Goal: Use online tool/utility: Utilize a website feature to perform a specific function

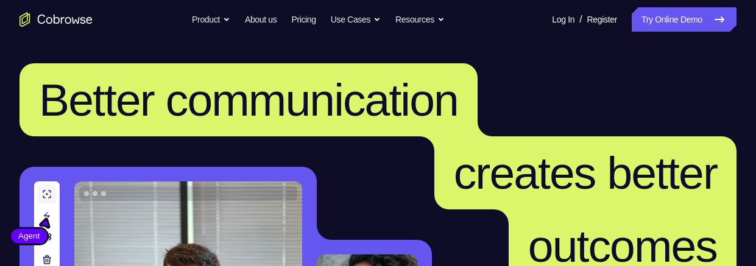
click at [684, 17] on link "Try Online Demo" at bounding box center [683, 19] width 105 height 24
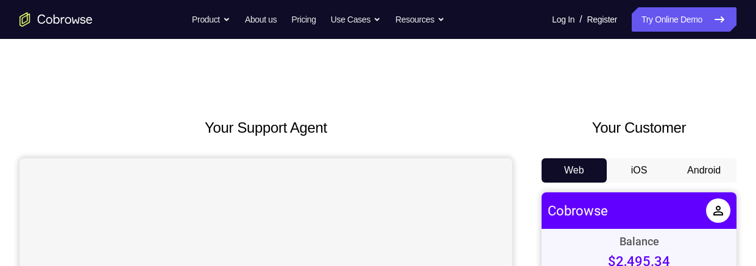
click at [711, 177] on button "Android" at bounding box center [703, 170] width 65 height 24
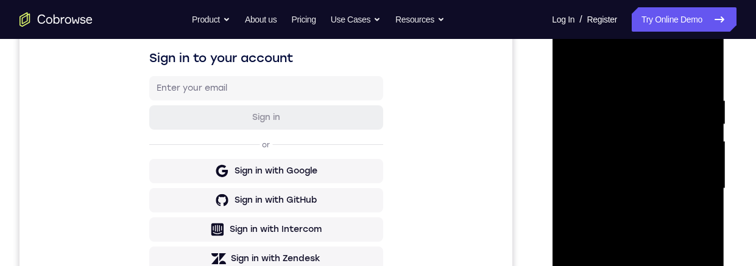
scroll to position [203, 0]
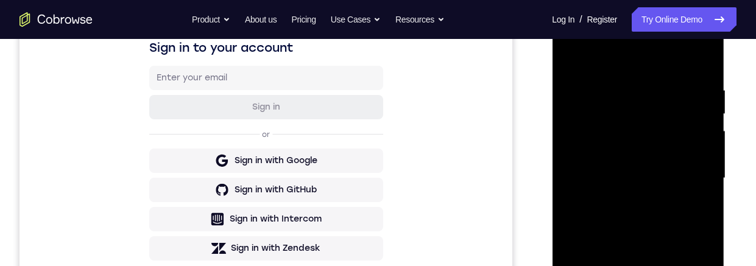
click at [636, 265] on div at bounding box center [637, 178] width 153 height 341
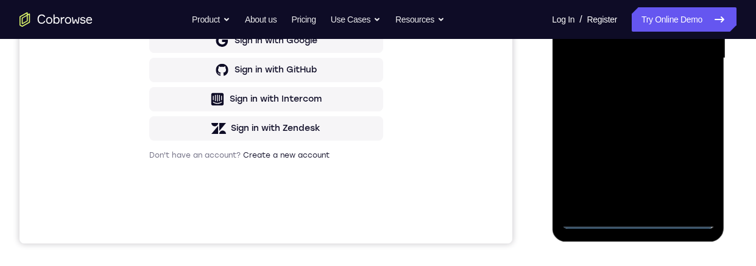
click at [691, 169] on div at bounding box center [637, 58] width 153 height 341
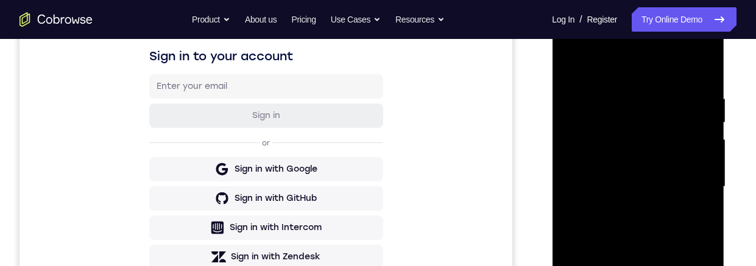
scroll to position [158, 0]
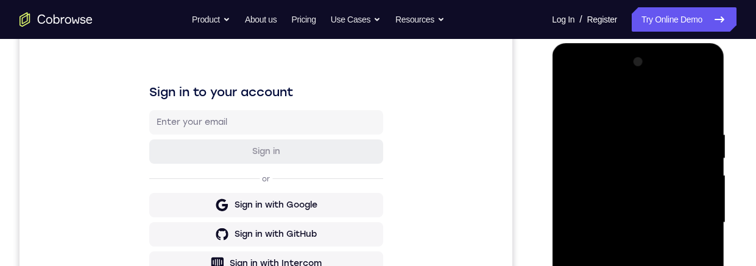
click at [654, 104] on div at bounding box center [637, 222] width 153 height 341
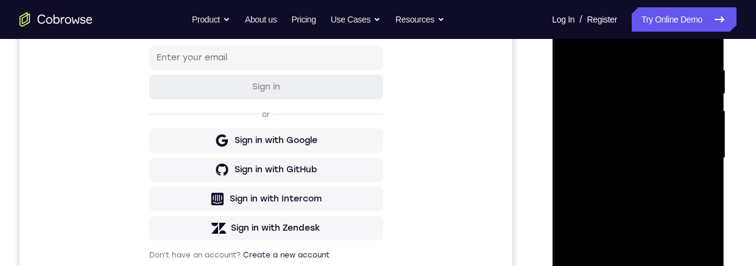
click at [689, 151] on div at bounding box center [637, 158] width 153 height 341
click at [623, 265] on div at bounding box center [637, 158] width 153 height 341
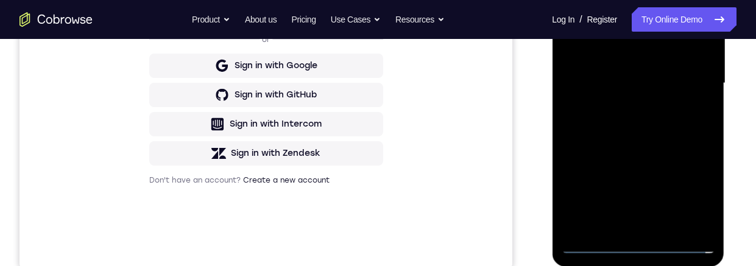
scroll to position [300, 0]
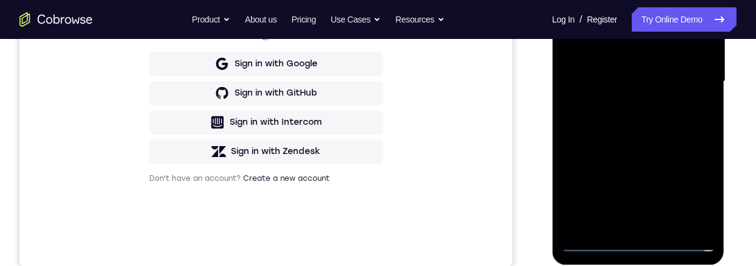
click at [672, 67] on div at bounding box center [637, 81] width 153 height 341
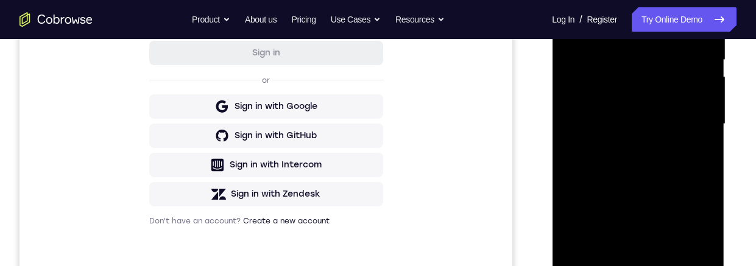
click at [633, 107] on div at bounding box center [637, 124] width 153 height 341
click at [637, 121] on div at bounding box center [637, 124] width 153 height 341
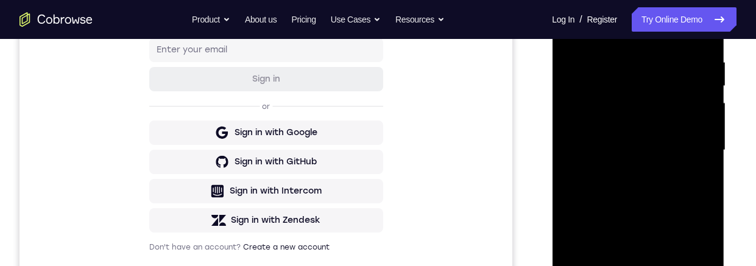
scroll to position [261, 0]
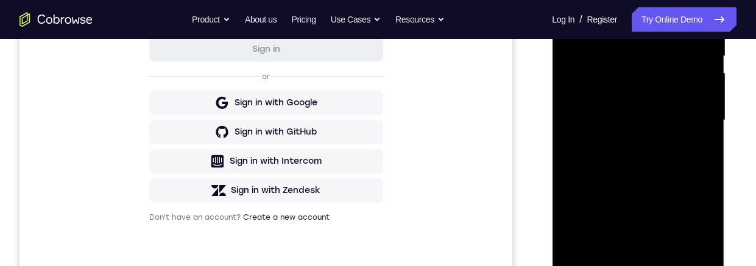
click at [676, 166] on div at bounding box center [637, 120] width 153 height 341
click at [704, 146] on div at bounding box center [637, 120] width 153 height 341
click at [703, 149] on div at bounding box center [637, 120] width 153 height 341
click at [704, 146] on div at bounding box center [637, 120] width 153 height 341
click at [704, 147] on div at bounding box center [637, 120] width 153 height 341
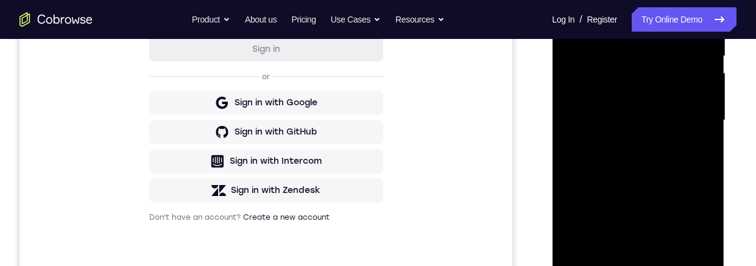
scroll to position [298, 0]
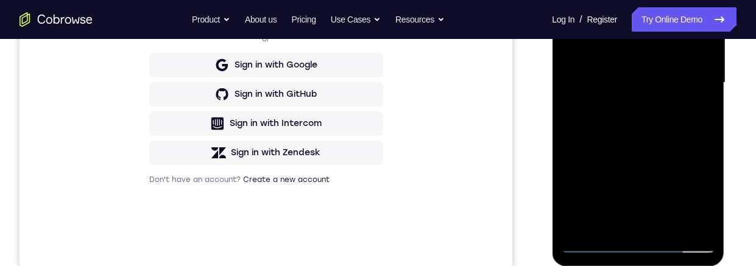
click at [567, 194] on div at bounding box center [637, 82] width 153 height 341
click at [666, 224] on div at bounding box center [637, 82] width 153 height 341
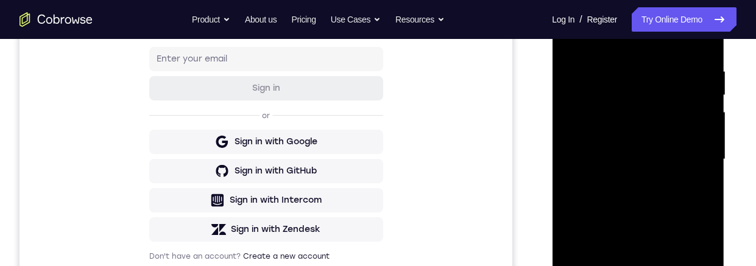
scroll to position [248, 0]
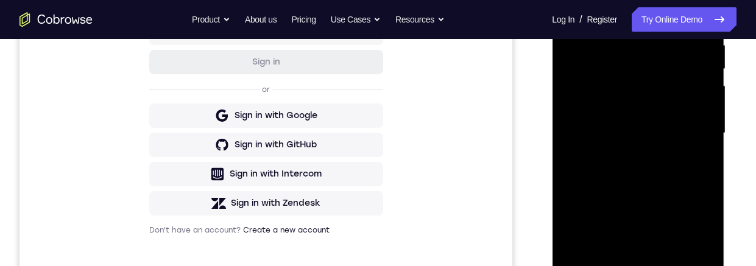
click at [653, 198] on div at bounding box center [637, 133] width 153 height 341
click at [671, 124] on div at bounding box center [637, 133] width 153 height 341
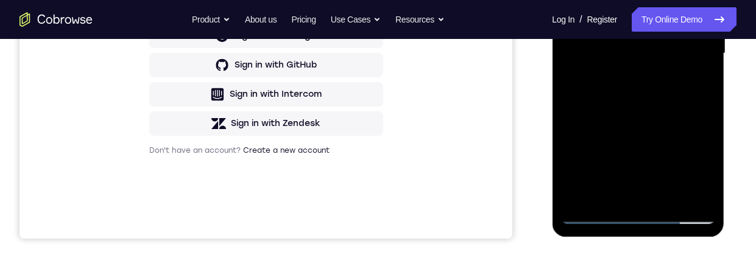
scroll to position [326, 0]
click at [703, 84] on div at bounding box center [637, 54] width 153 height 341
click at [703, 163] on div at bounding box center [637, 54] width 153 height 341
click at [704, 174] on div at bounding box center [637, 54] width 153 height 341
click at [703, 175] on div at bounding box center [637, 54] width 153 height 341
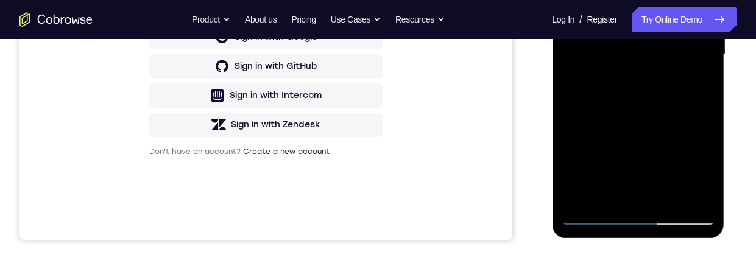
click at [703, 175] on div at bounding box center [637, 54] width 153 height 341
click at [704, 172] on div at bounding box center [637, 54] width 153 height 341
click at [705, 170] on div at bounding box center [637, 54] width 153 height 341
click at [699, 82] on div at bounding box center [637, 54] width 153 height 341
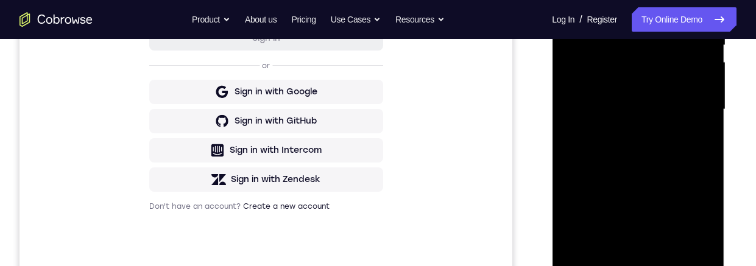
scroll to position [212, 0]
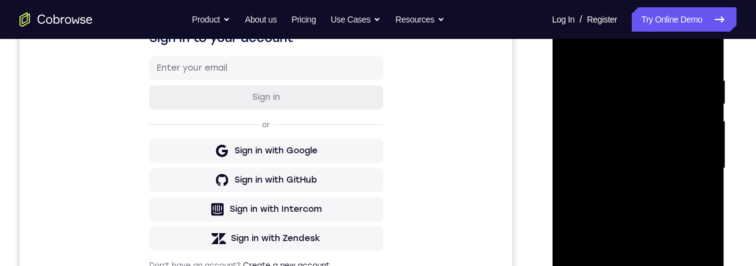
click at [573, 45] on div at bounding box center [637, 168] width 153 height 341
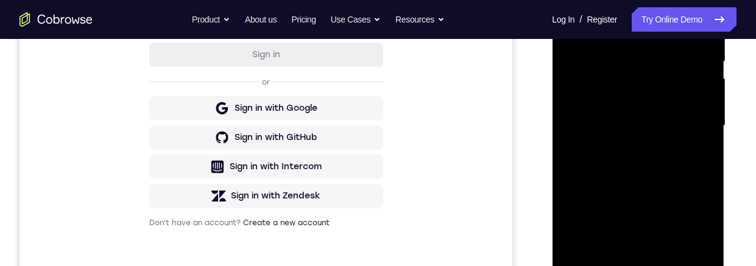
scroll to position [275, 0]
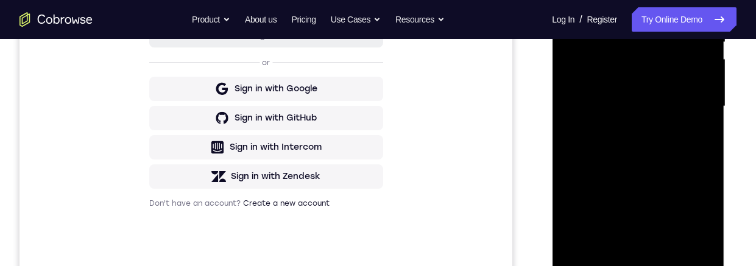
click at [643, 180] on div at bounding box center [637, 106] width 153 height 341
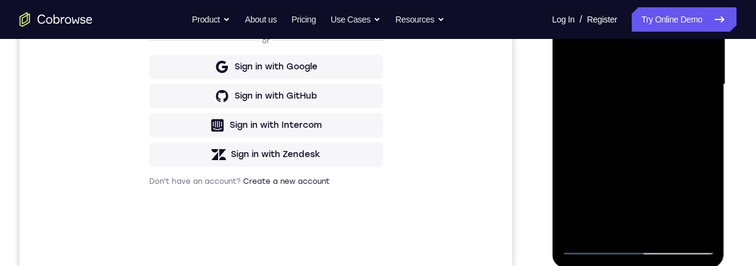
click at [609, 220] on div at bounding box center [637, 84] width 153 height 341
click at [703, 203] on div at bounding box center [637, 84] width 153 height 341
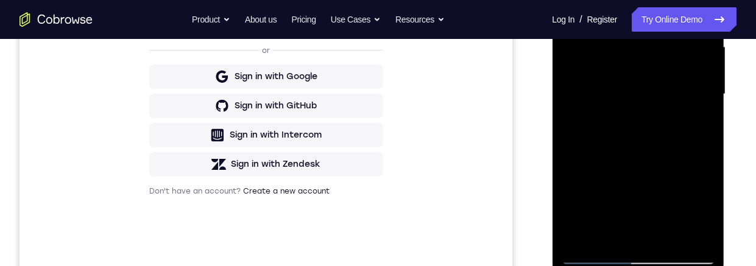
click at [566, 0] on div at bounding box center [637, 94] width 153 height 341
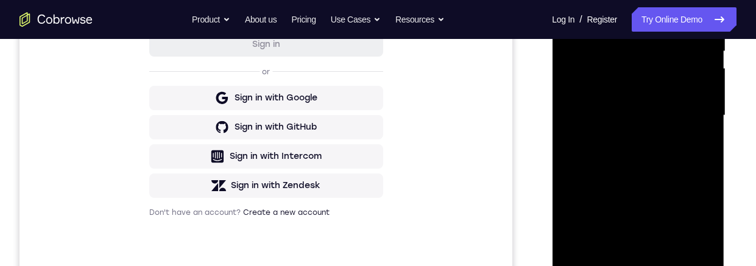
scroll to position [301, 0]
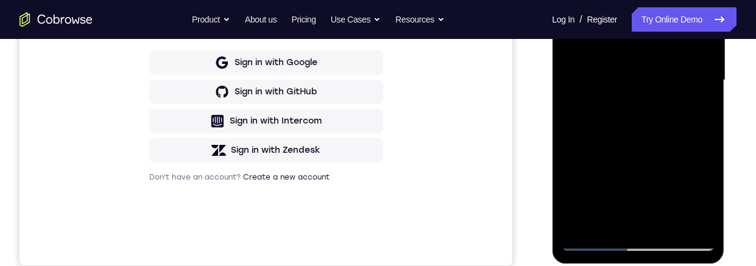
click at [595, 135] on div at bounding box center [637, 80] width 153 height 341
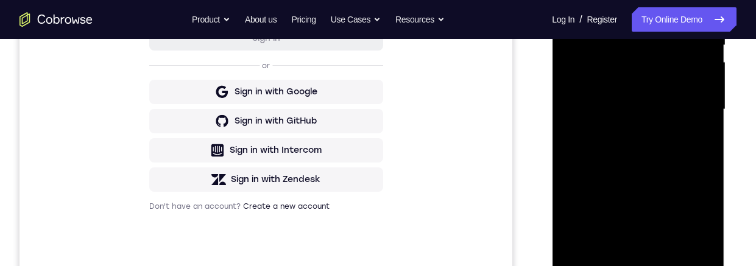
scroll to position [297, 0]
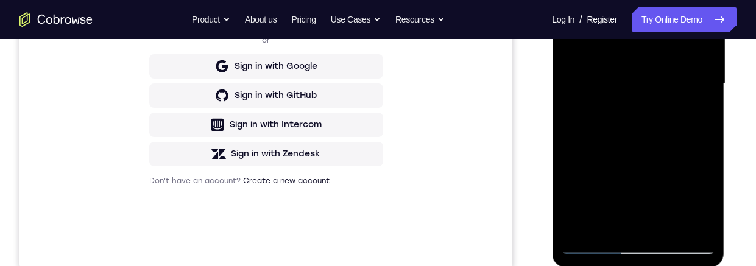
click at [703, 201] on div at bounding box center [637, 84] width 153 height 341
click at [703, 203] on div at bounding box center [637, 84] width 153 height 341
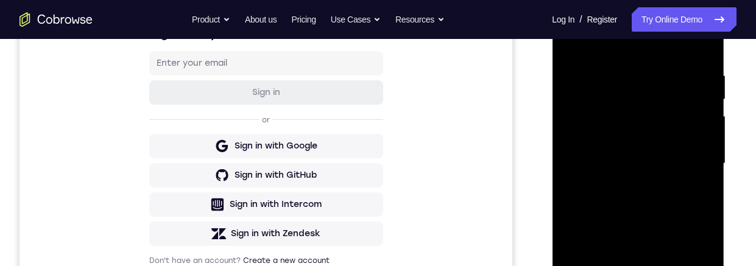
click at [571, 42] on div at bounding box center [637, 163] width 153 height 341
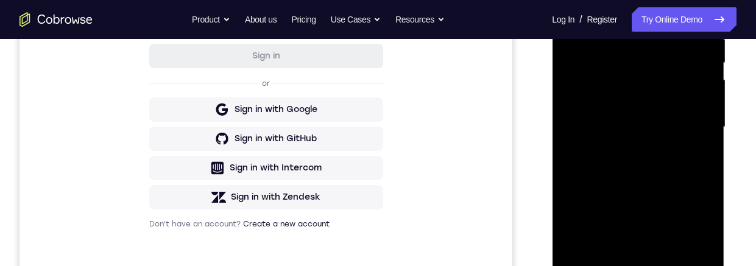
click at [722, 225] on div at bounding box center [638, 129] width 172 height 363
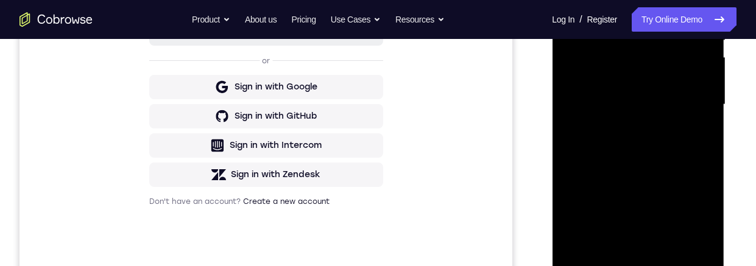
click at [646, 188] on div at bounding box center [637, 104] width 153 height 341
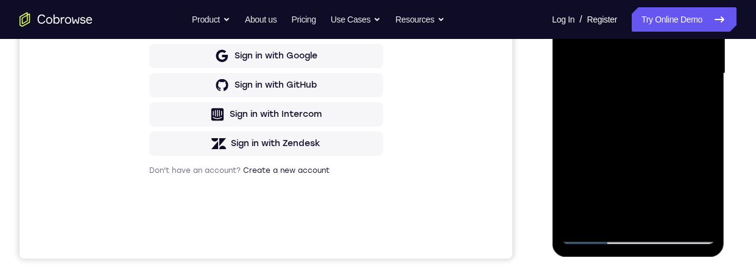
scroll to position [201, 0]
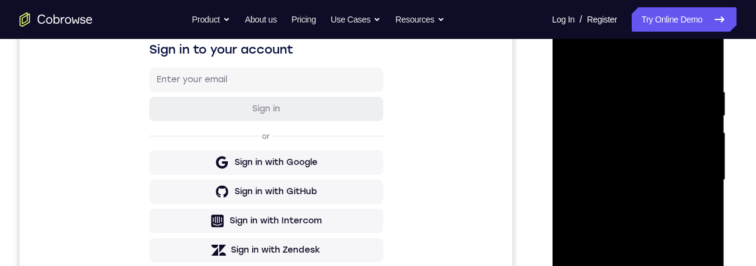
click at [566, 57] on div at bounding box center [637, 180] width 153 height 341
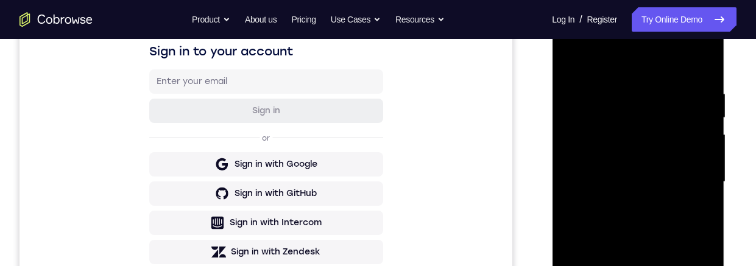
scroll to position [335, 0]
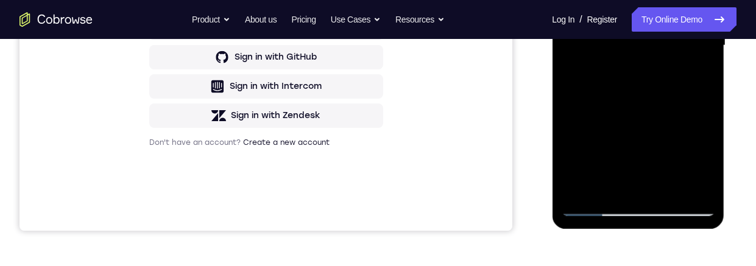
click at [586, 129] on div at bounding box center [637, 45] width 153 height 341
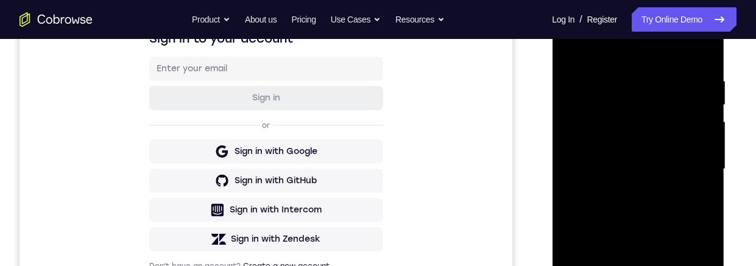
scroll to position [177, 0]
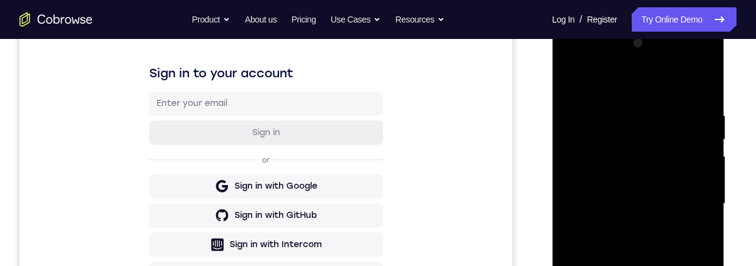
click at [569, 82] on div at bounding box center [637, 203] width 153 height 341
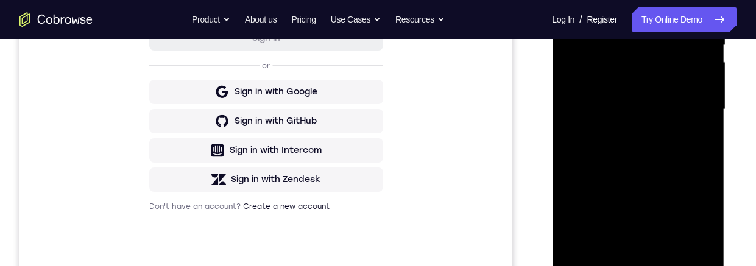
scroll to position [191, 0]
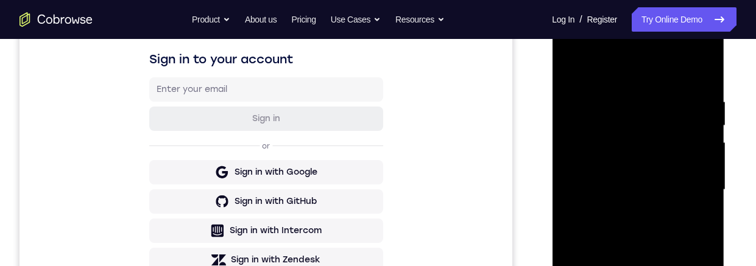
click at [572, 69] on div at bounding box center [637, 189] width 153 height 341
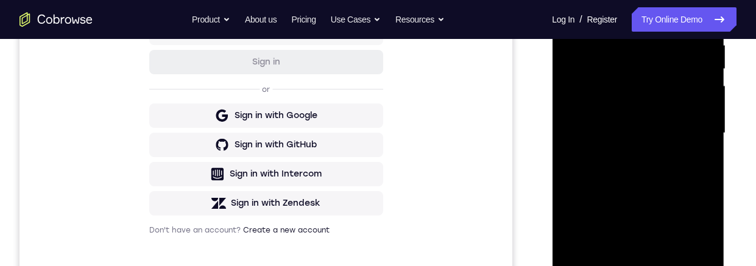
click at [703, 163] on div at bounding box center [637, 133] width 153 height 341
click at [703, 161] on div at bounding box center [637, 133] width 153 height 341
click at [705, 162] on div at bounding box center [637, 133] width 153 height 341
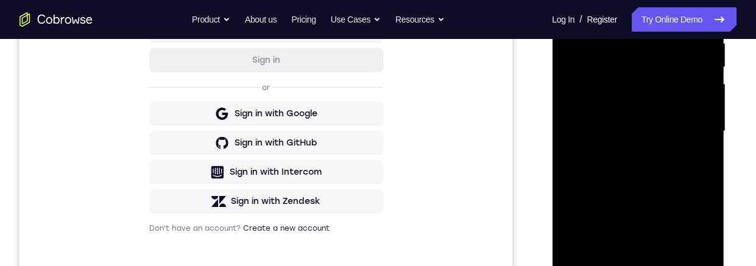
click at [704, 162] on div at bounding box center [637, 131] width 153 height 341
click at [704, 163] on div at bounding box center [637, 131] width 153 height 341
click at [703, 133] on div at bounding box center [637, 131] width 153 height 341
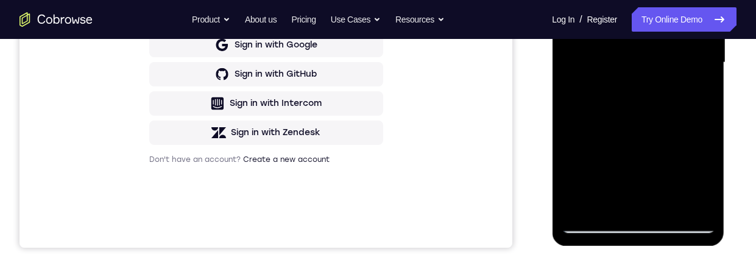
click at [675, 200] on div at bounding box center [637, 62] width 153 height 341
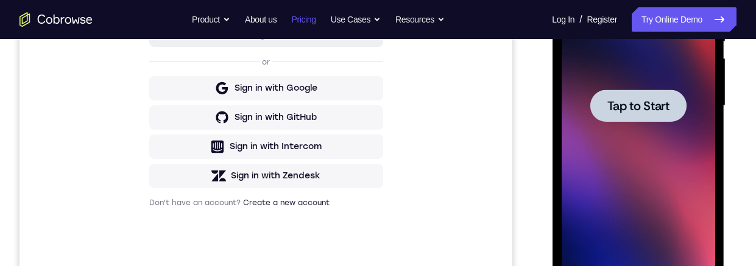
scroll to position [0, 0]
